Goal: Information Seeking & Learning: Learn about a topic

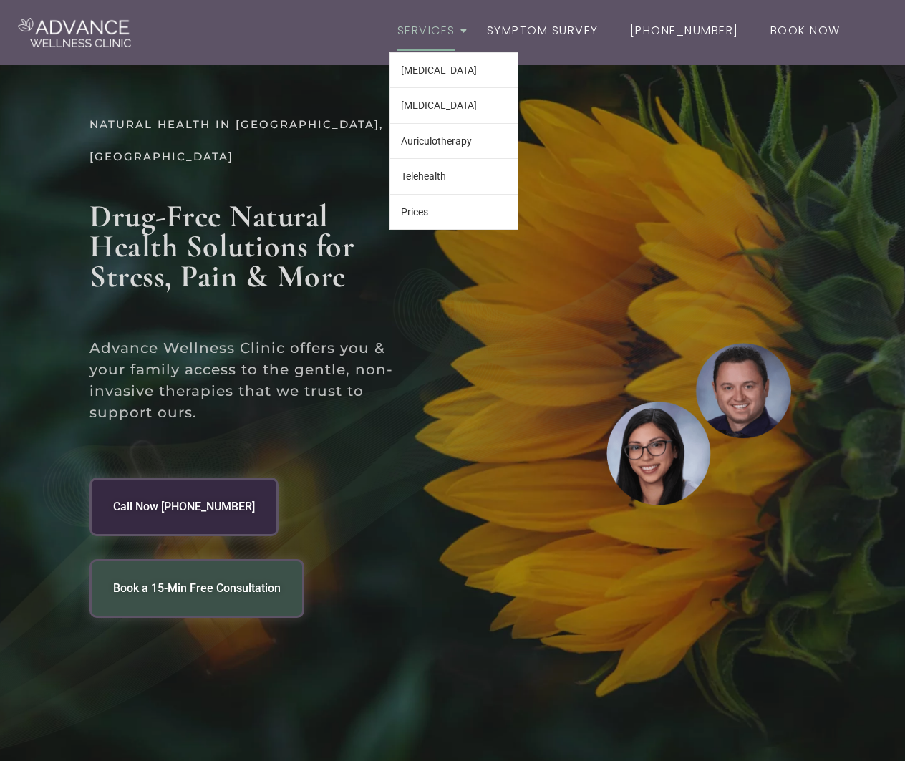
click at [444, 25] on link "Services" at bounding box center [426, 32] width 74 height 42
click at [430, 72] on link "[MEDICAL_DATA]" at bounding box center [453, 70] width 127 height 34
click at [436, 145] on link "Auriculotherapy" at bounding box center [453, 141] width 127 height 34
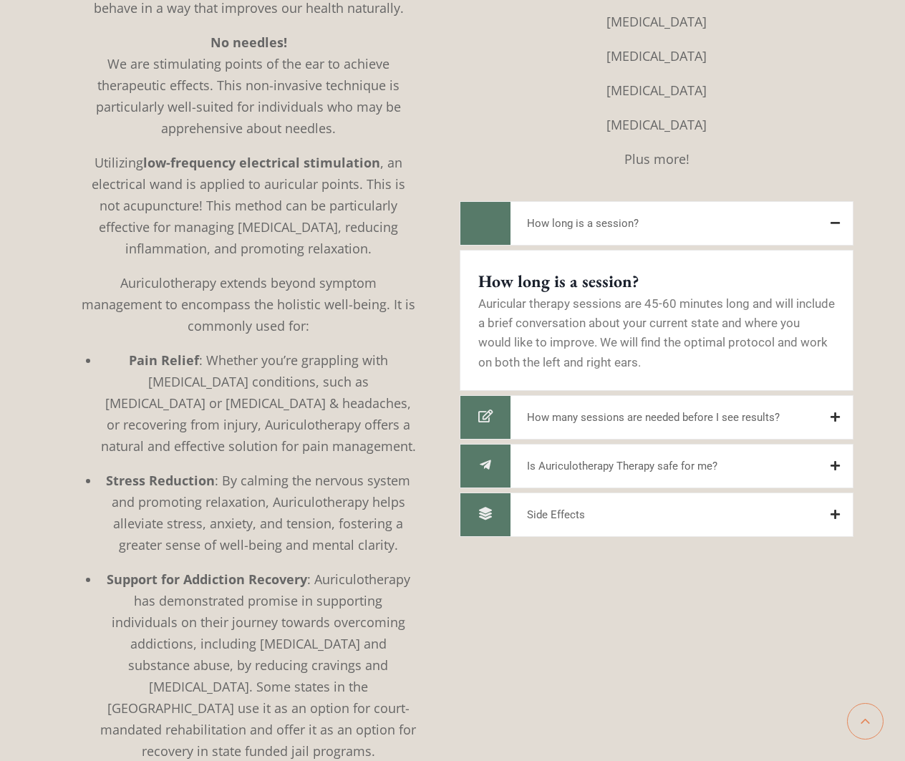
scroll to position [945, 0]
